Goal: Information Seeking & Learning: Learn about a topic

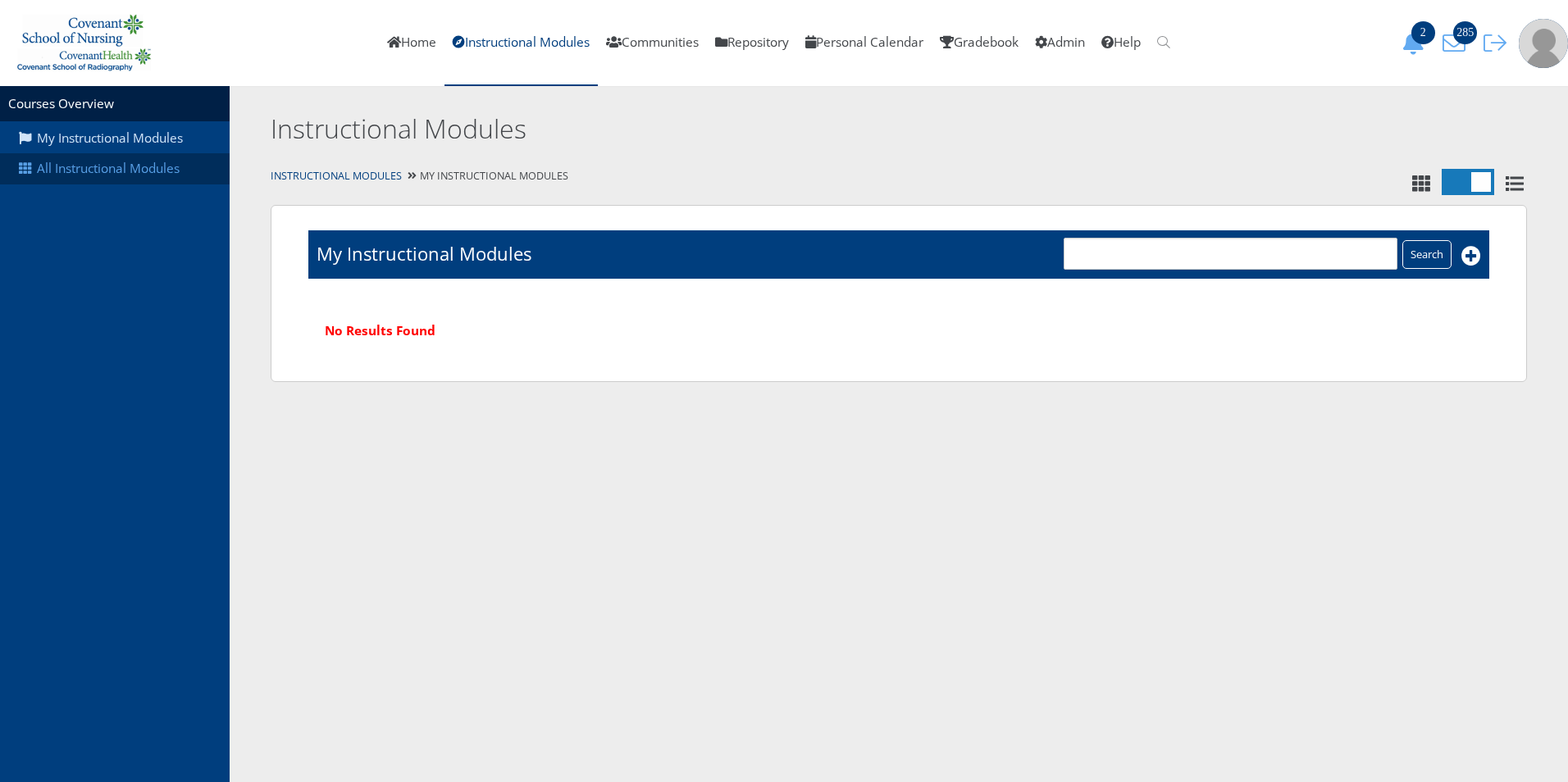
drag, startPoint x: 0, startPoint y: 0, endPoint x: 132, endPoint y: 170, distance: 215.2
click at [132, 170] on link "All Instructional Modules" at bounding box center [115, 169] width 230 height 31
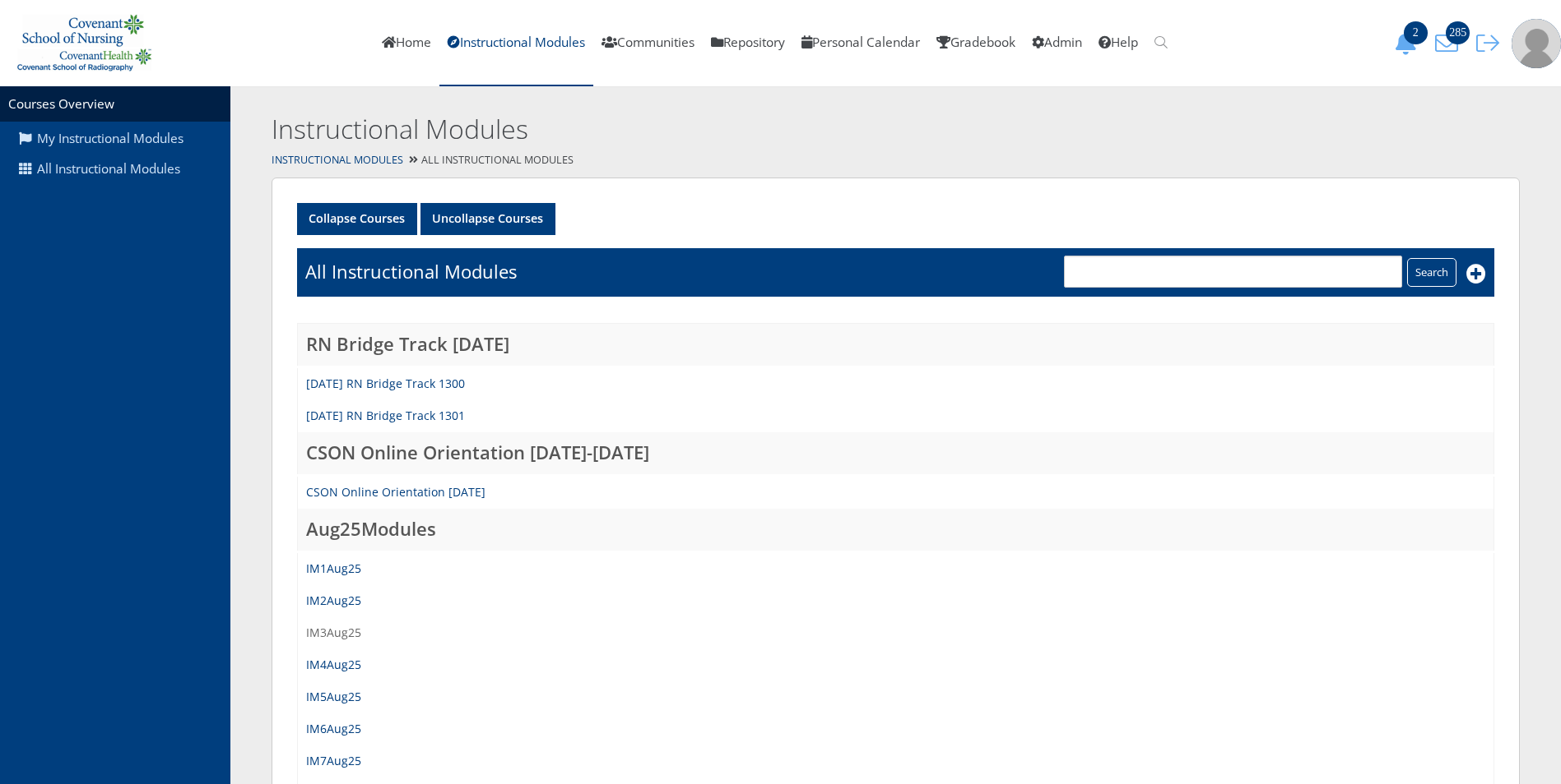
click at [336, 633] on link "IM3Aug25" at bounding box center [333, 633] width 55 height 16
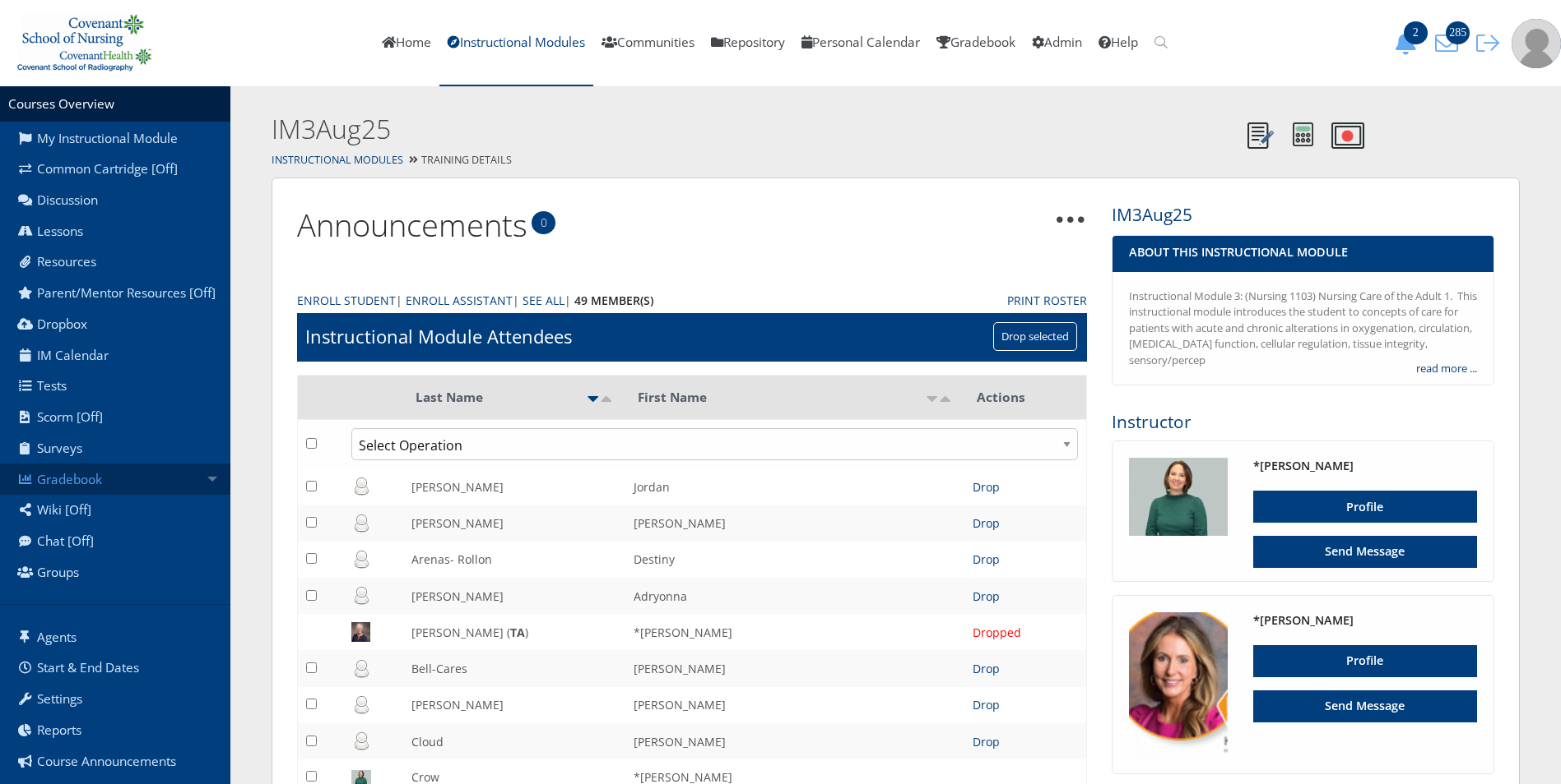
click at [89, 495] on link "Gradebook" at bounding box center [115, 478] width 230 height 31
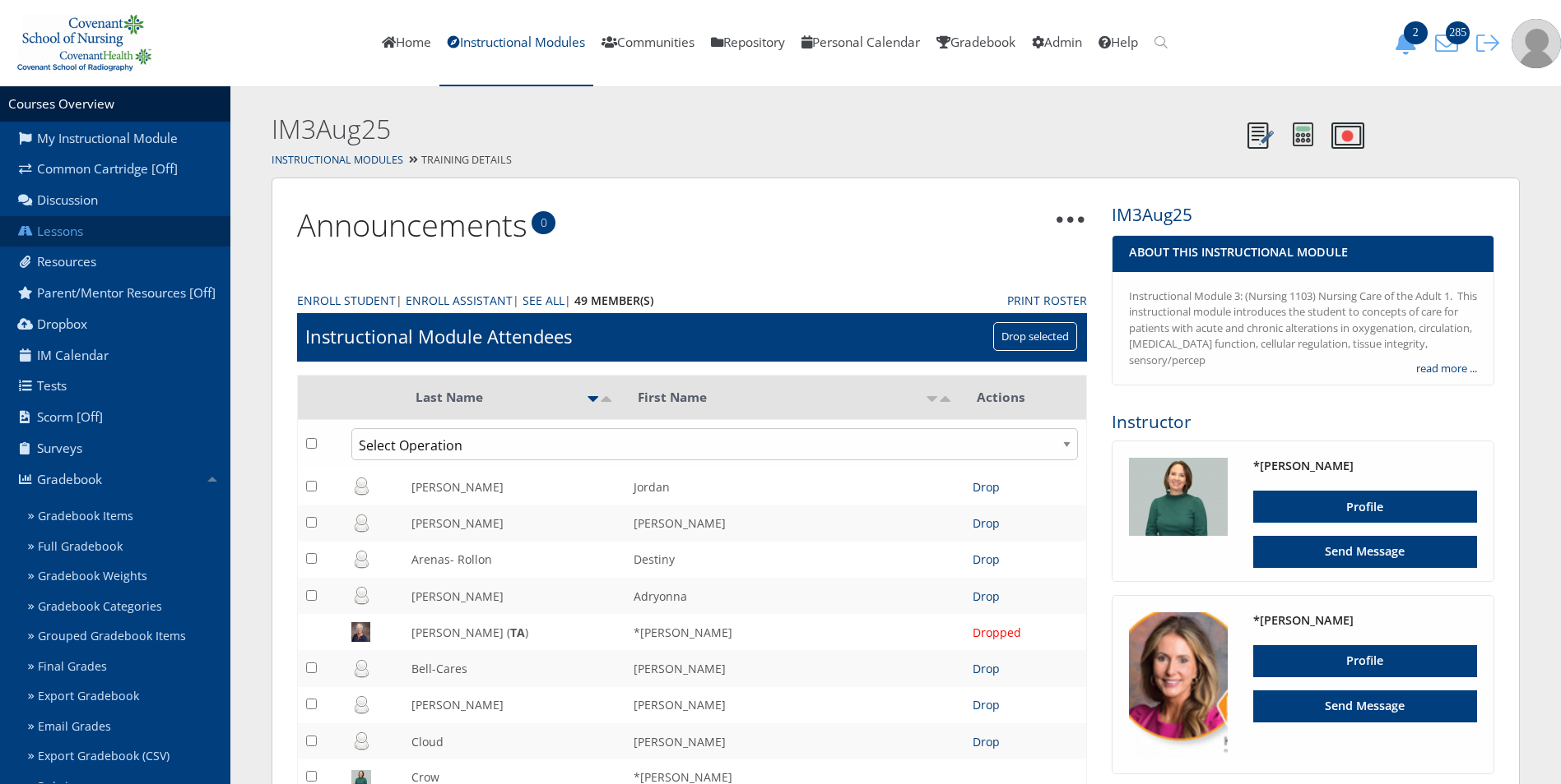
click at [90, 223] on link "Lessons" at bounding box center [115, 231] width 230 height 31
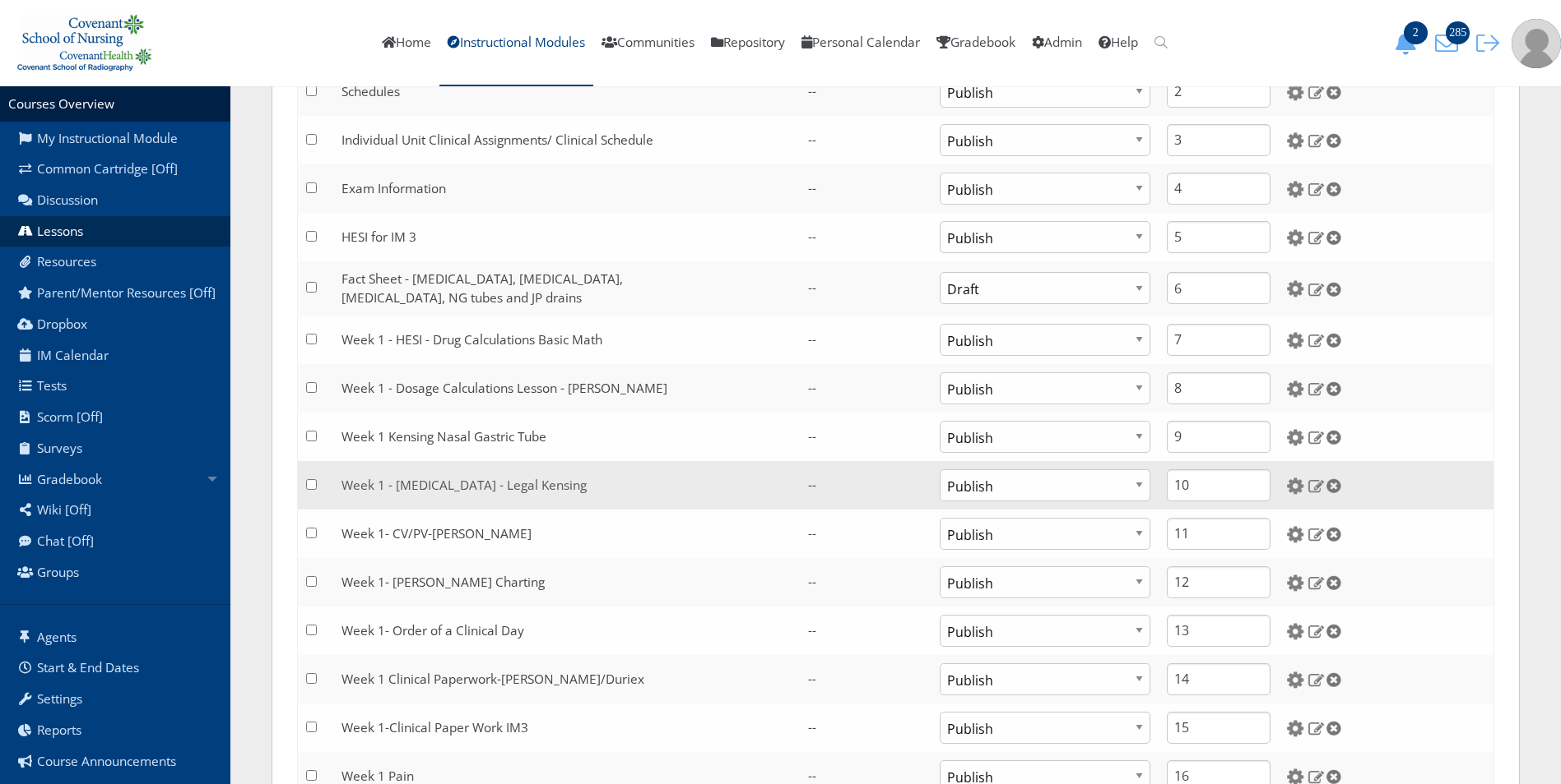
scroll to position [576, 0]
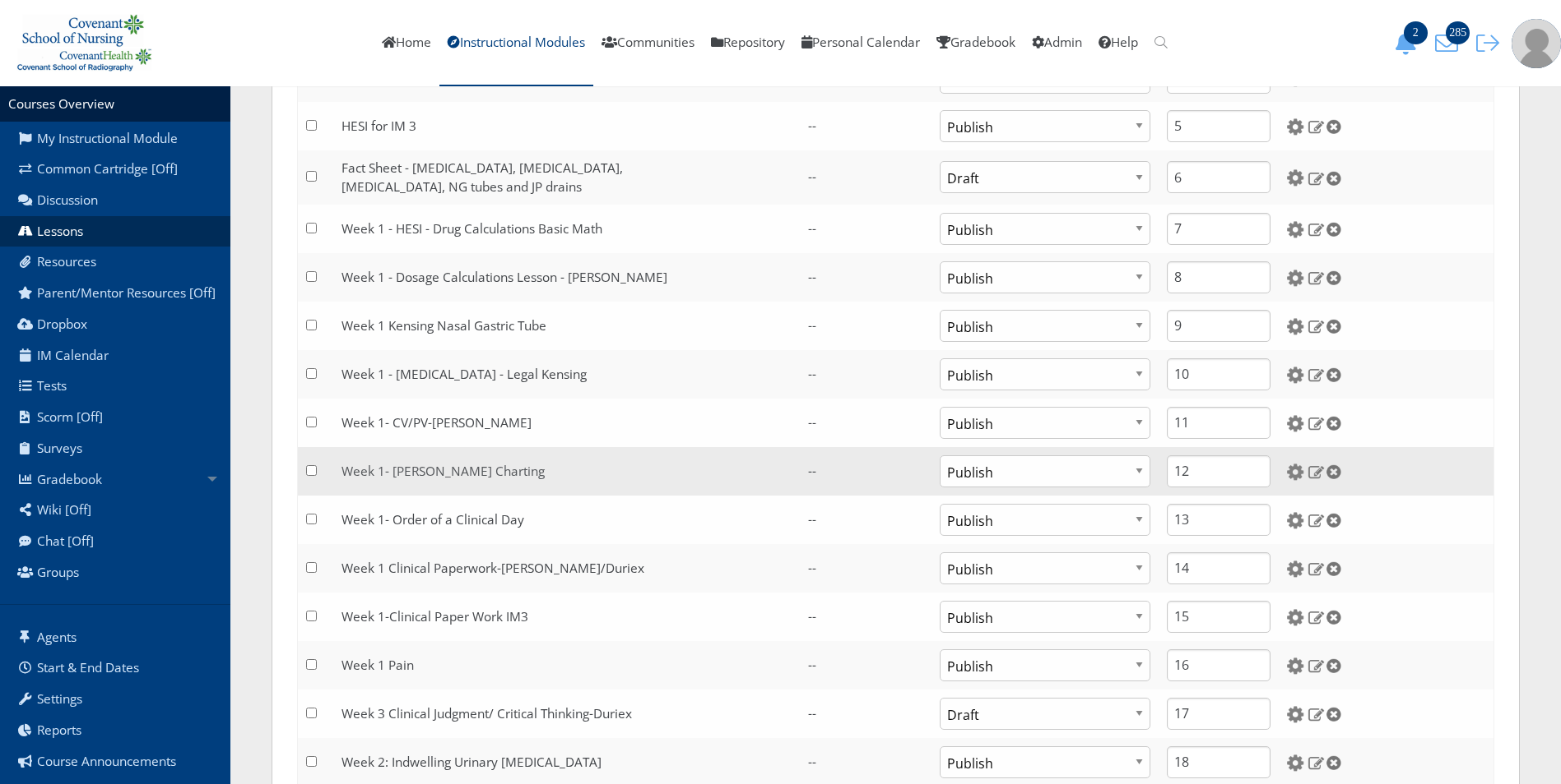
click at [460, 477] on link "Week 1- Whitley Charting" at bounding box center [442, 471] width 203 height 17
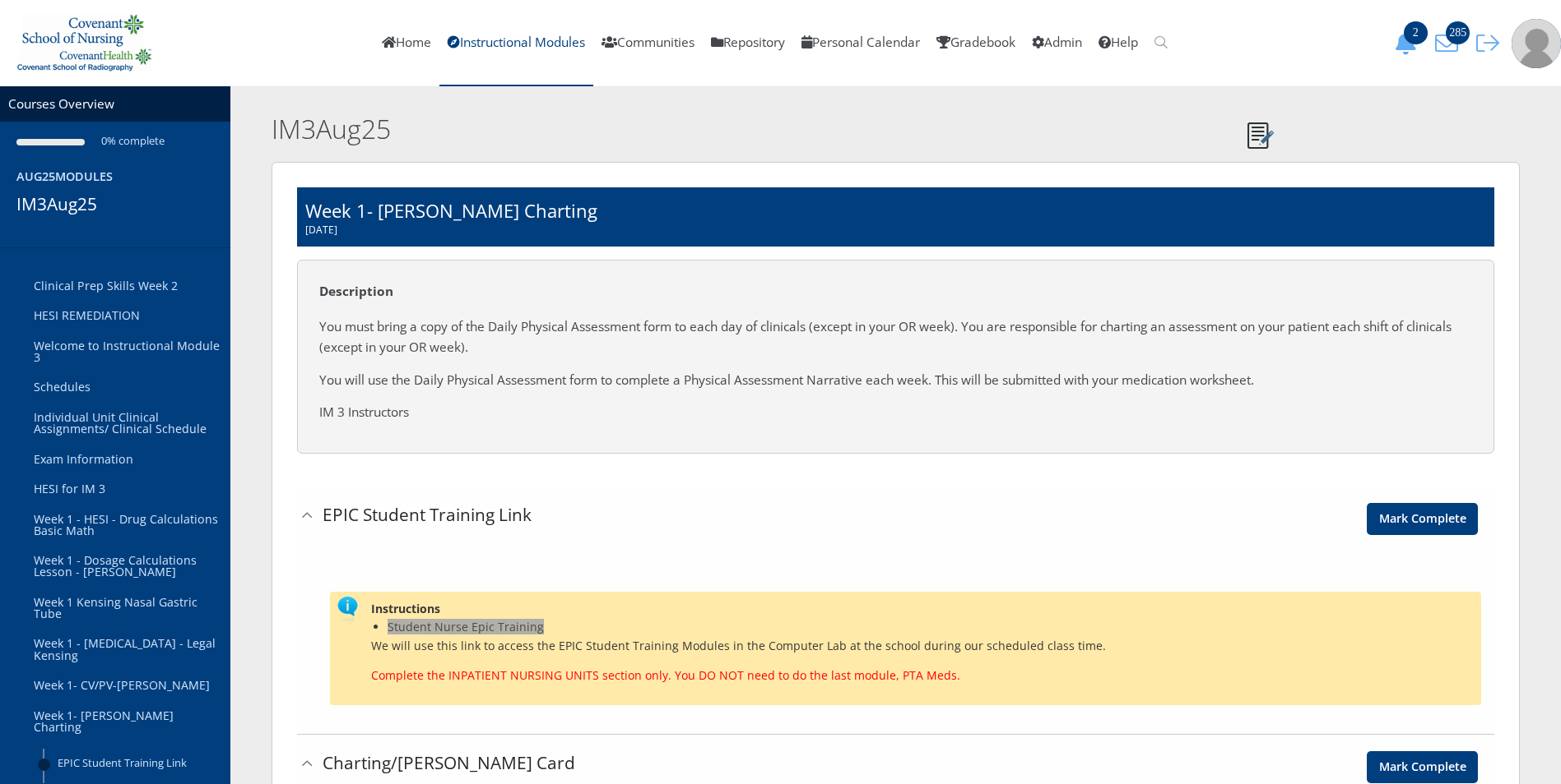
click at [482, 633] on span "Student Nurse Epic Training" at bounding box center [465, 627] width 156 height 16
click at [1551, 36] on img at bounding box center [1536, 43] width 50 height 50
click at [1473, 154] on link "Logout" at bounding box center [1487, 147] width 146 height 38
